Goal: Task Accomplishment & Management: Complete application form

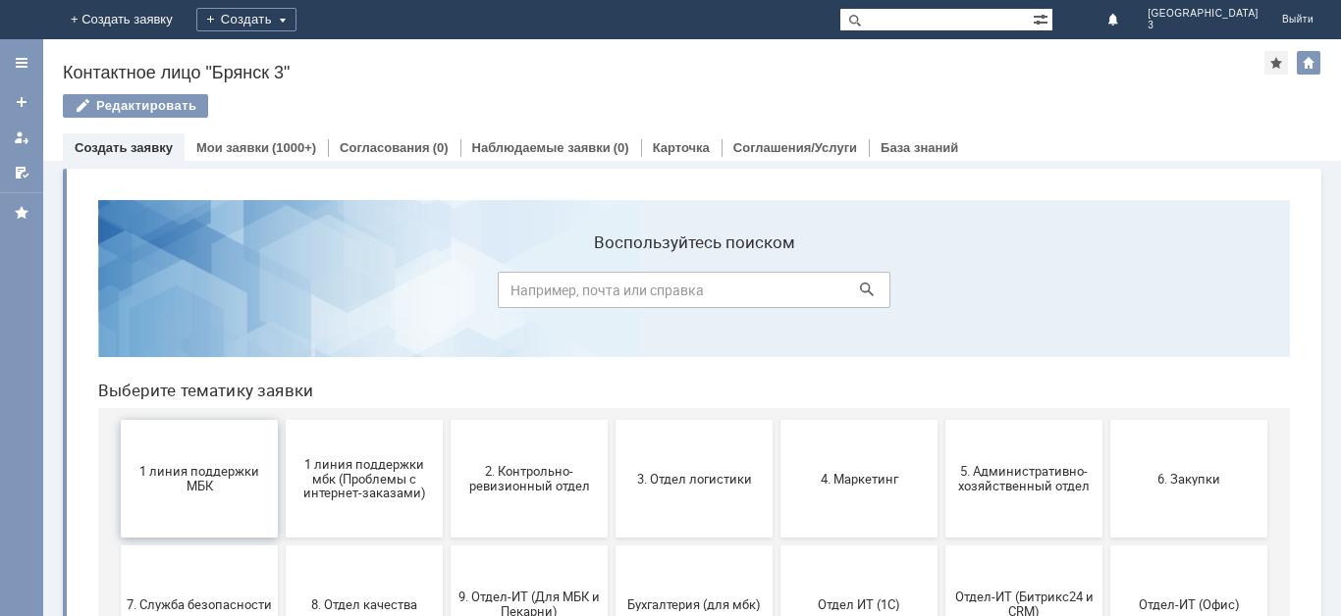
click at [223, 496] on button "1 линия поддержки МБК" at bounding box center [199, 479] width 157 height 118
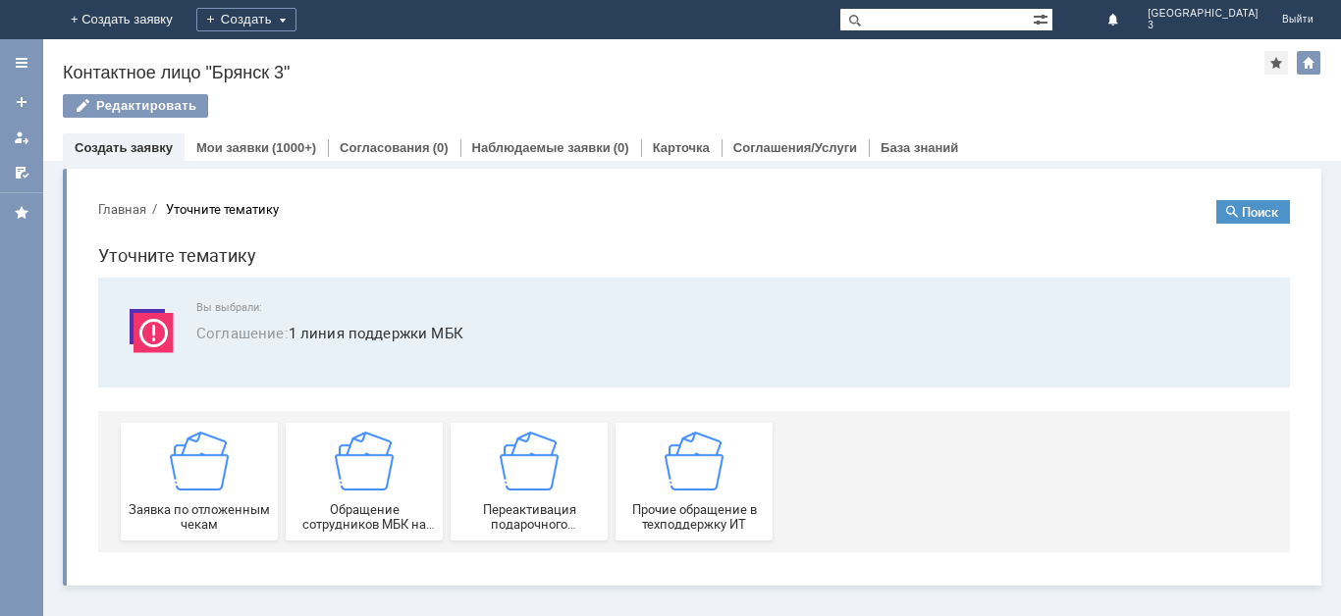
click at [223, 496] on div "Заявка по отложенным чекам" at bounding box center [199, 482] width 145 height 100
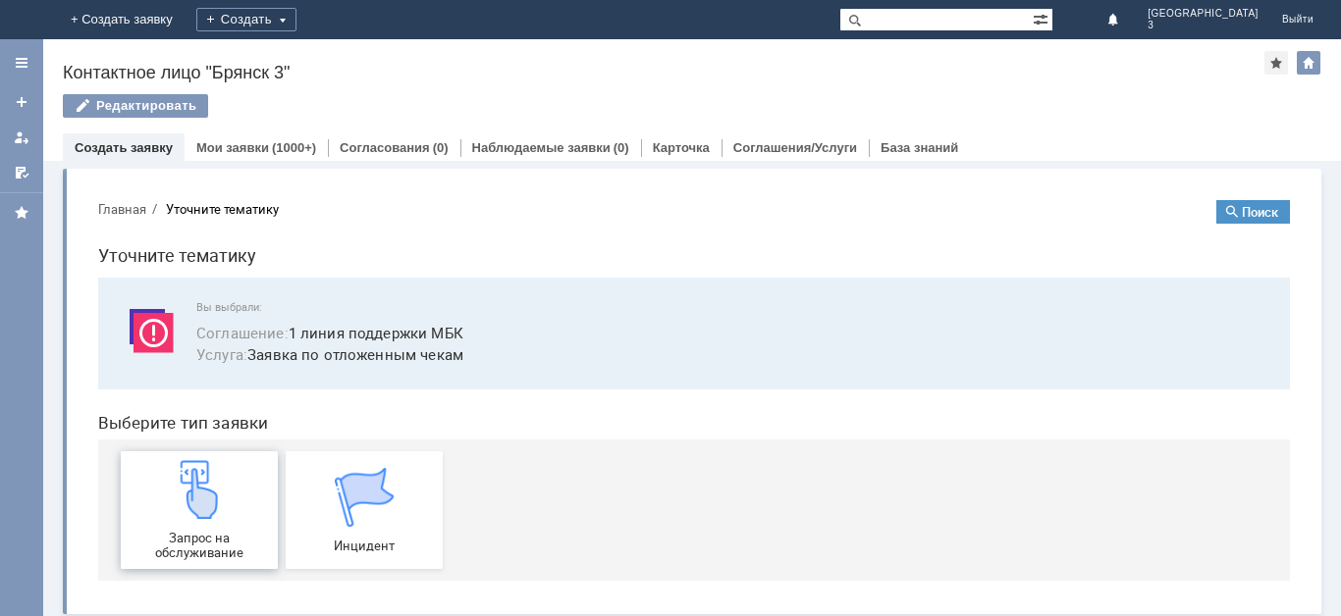
click at [222, 500] on div "Запрос на обслуживание" at bounding box center [199, 510] width 145 height 100
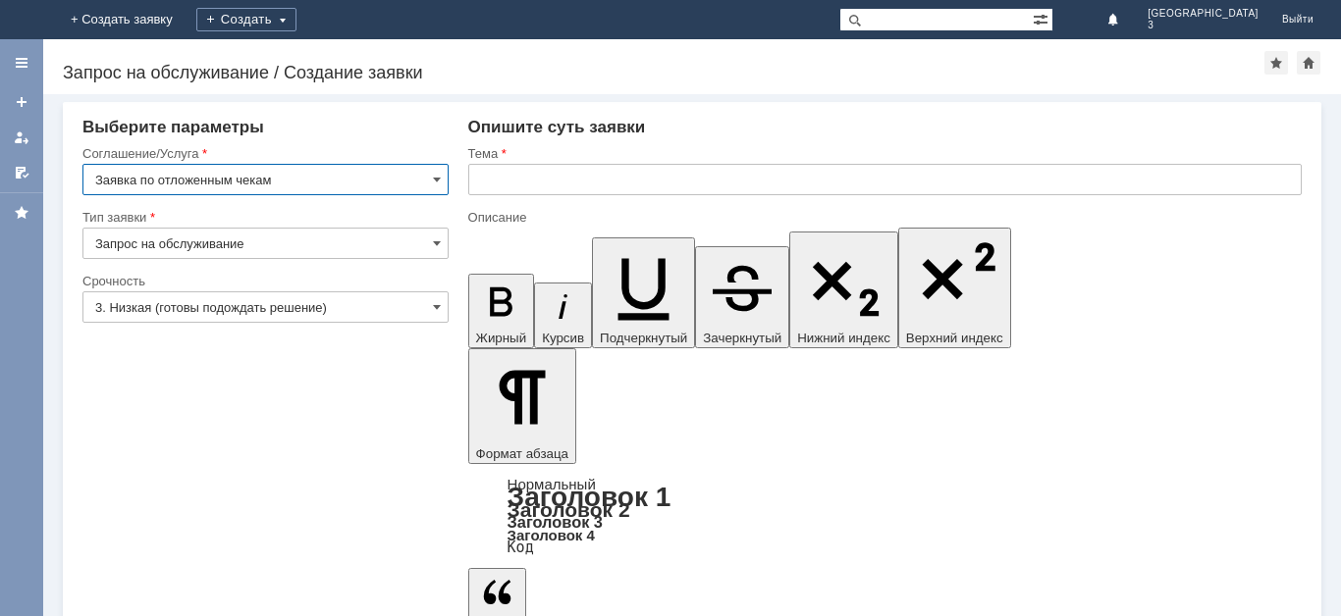
click at [406, 307] on input "3. Низкая (готовы подождать решение)" at bounding box center [265, 306] width 366 height 31
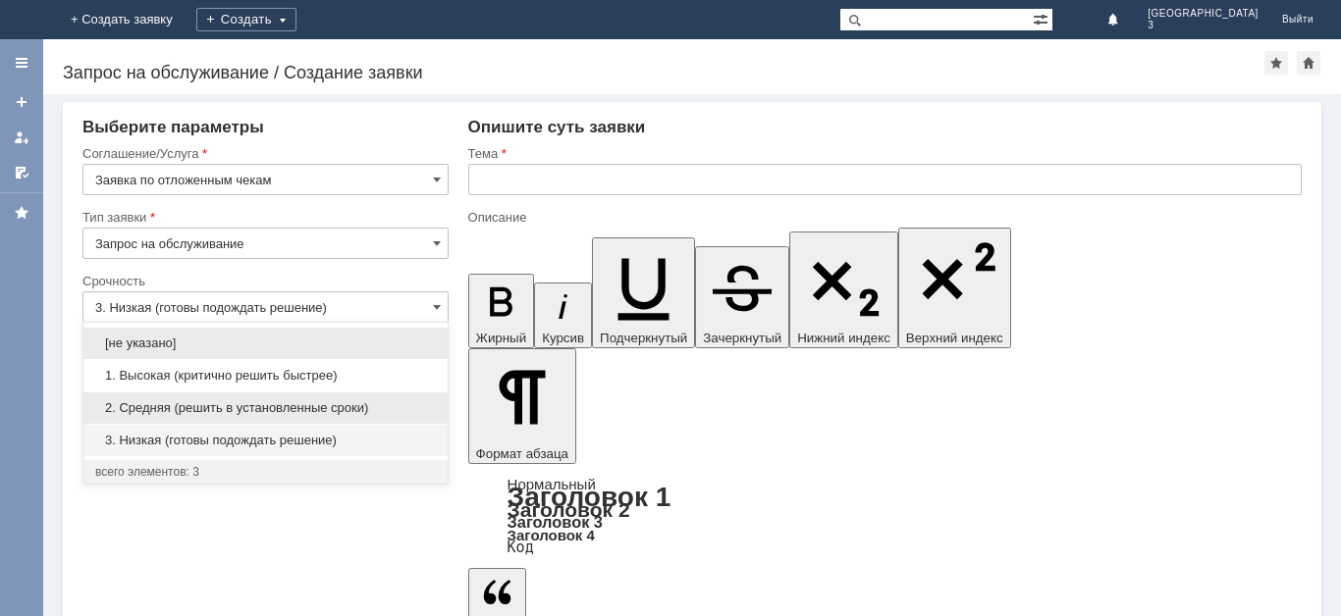
click at [299, 407] on span "2. Средняя (решить в установленные сроки)" at bounding box center [265, 408] width 341 height 16
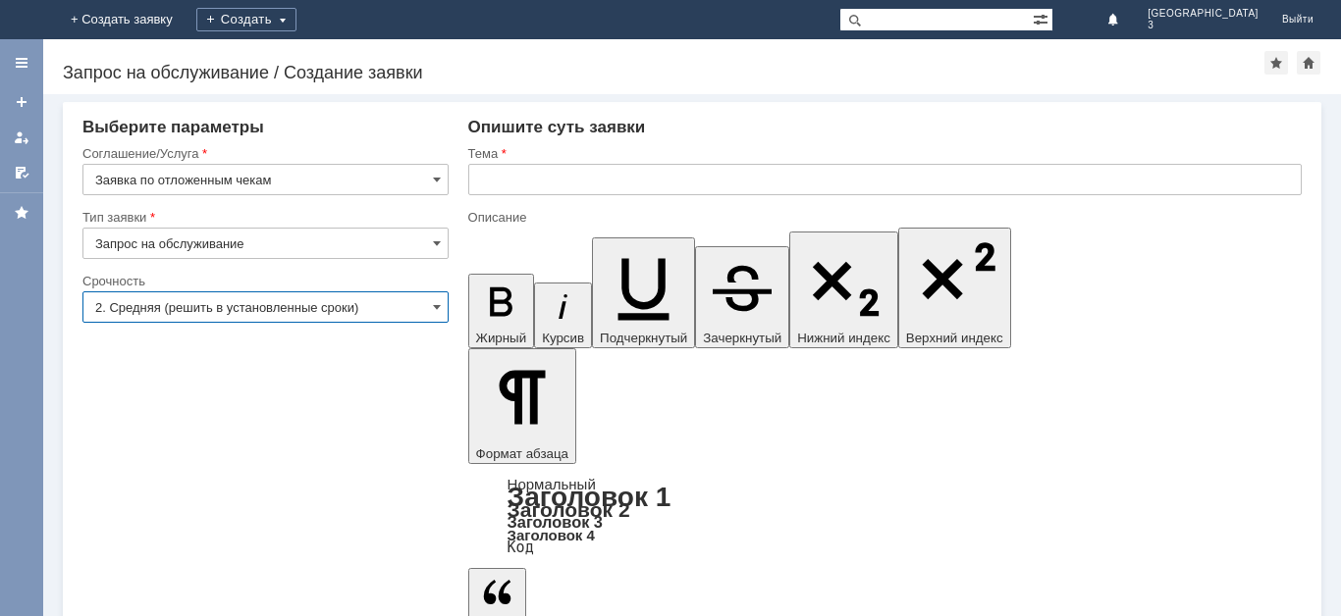
type input "2. Средняя (решить в установленные сроки)"
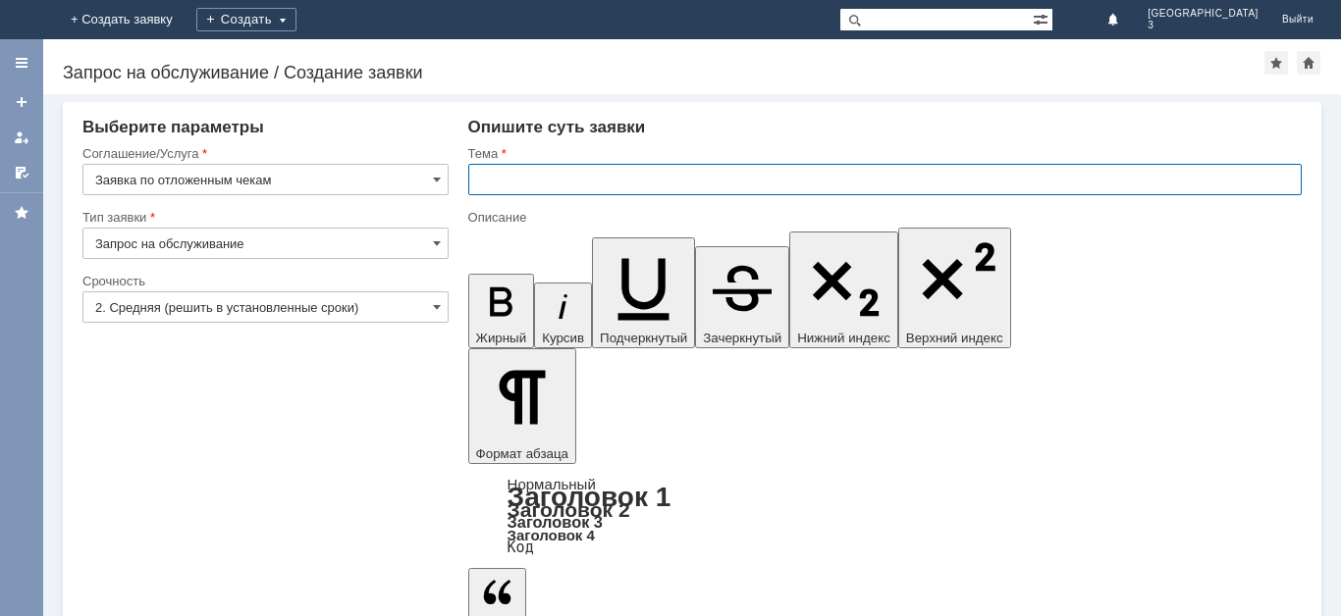
click at [554, 186] on input "text" at bounding box center [884, 179] width 833 height 31
type input "Отл чек"
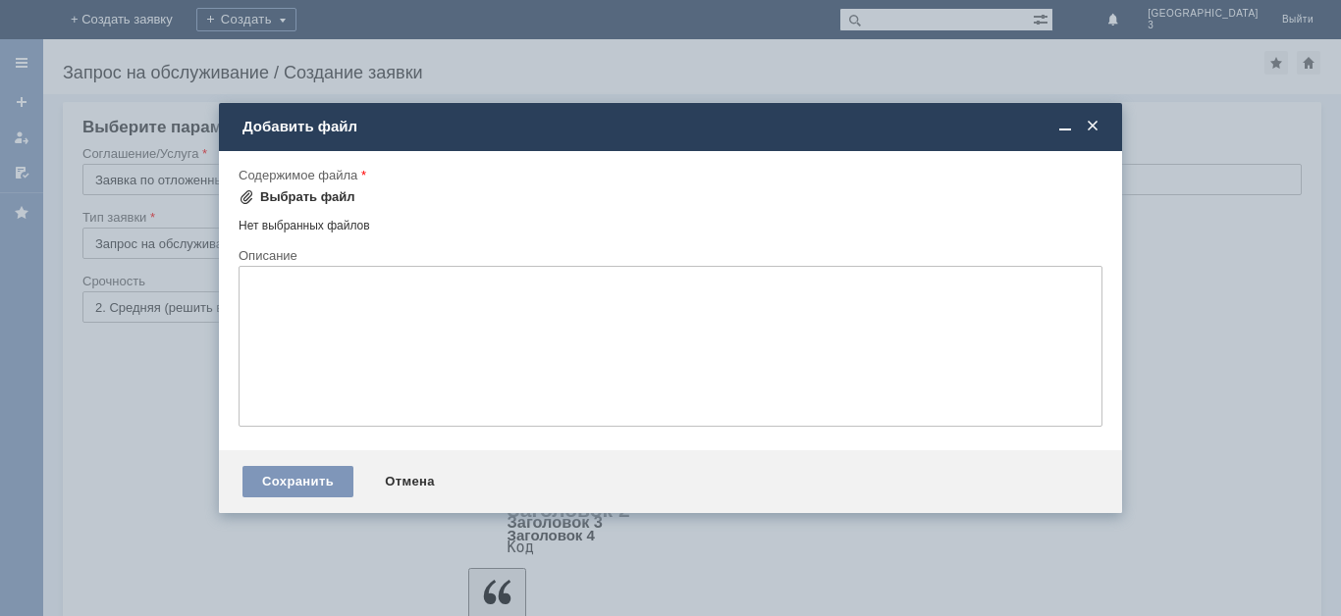
click at [251, 191] on span at bounding box center [246, 197] width 16 height 16
click at [239, 197] on span at bounding box center [246, 197] width 16 height 16
click at [245, 197] on span at bounding box center [246, 197] width 16 height 16
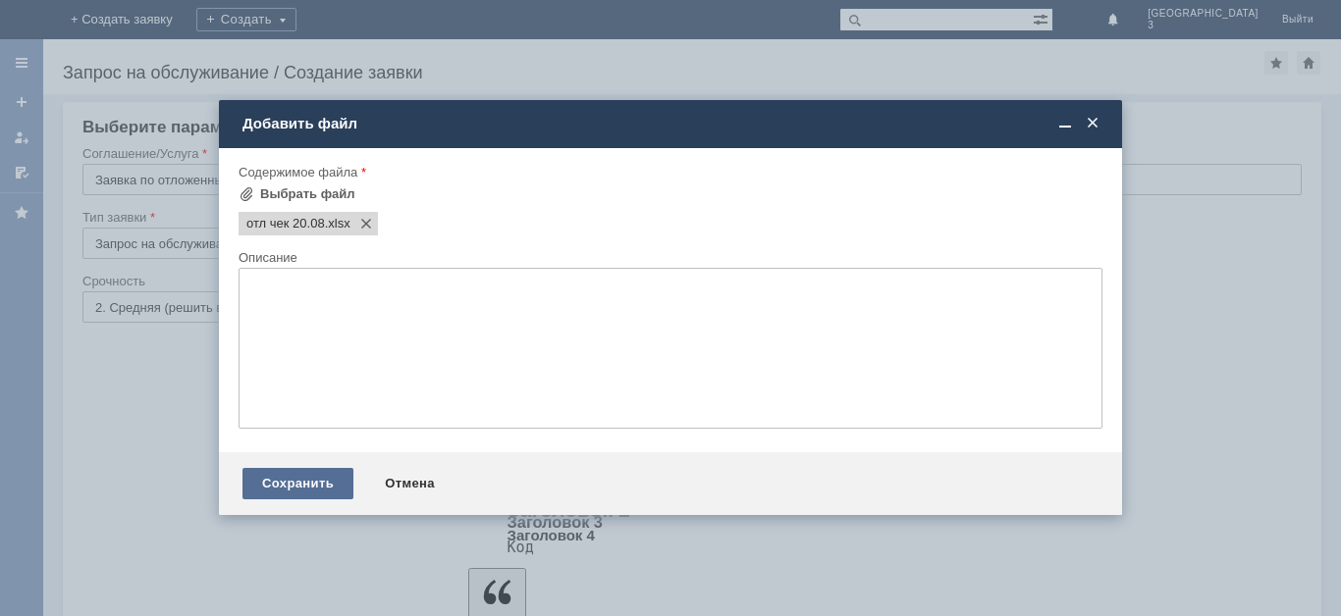
click at [308, 479] on div "Сохранить" at bounding box center [297, 483] width 111 height 31
